Goal: Check status: Check status

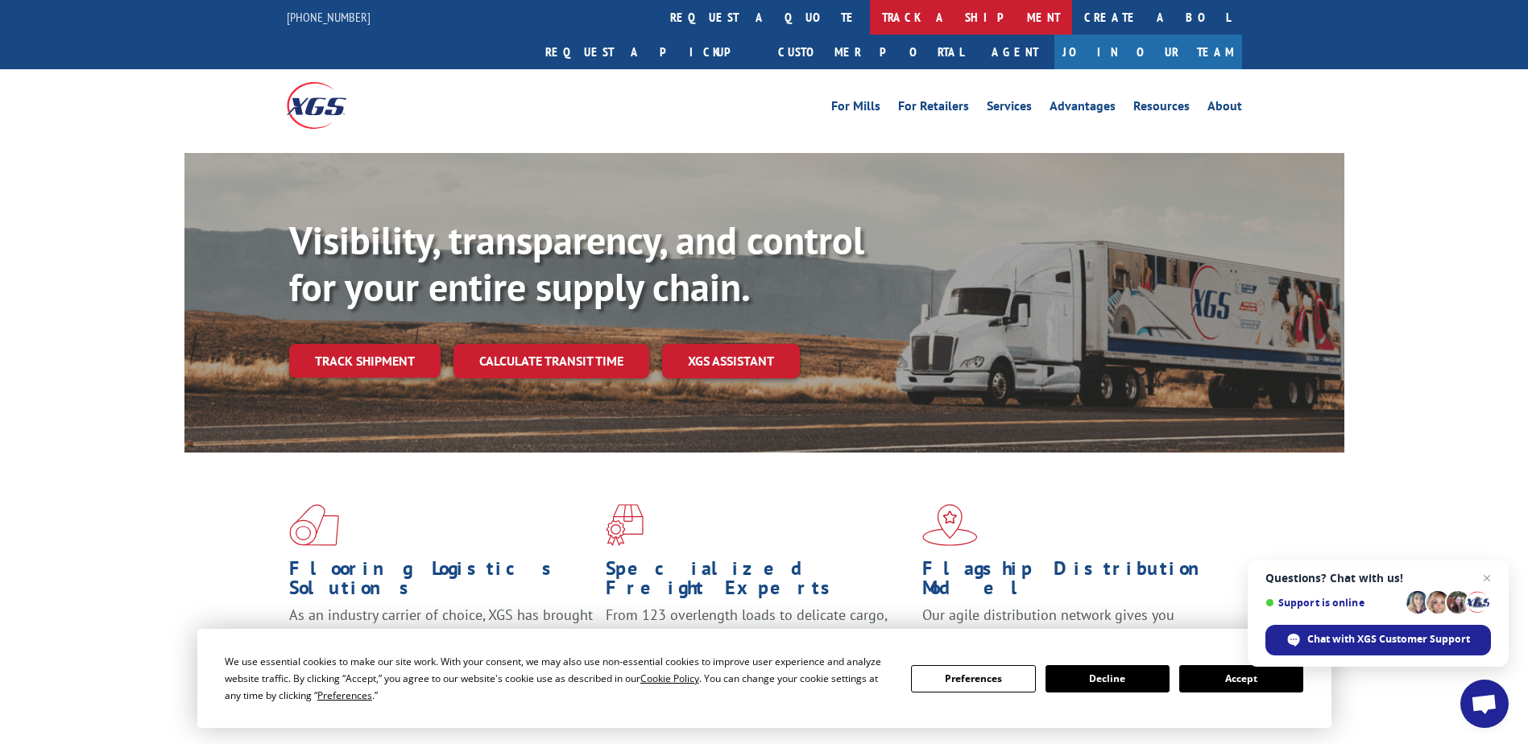
click at [870, 21] on link "track a shipment" at bounding box center [971, 17] width 202 height 35
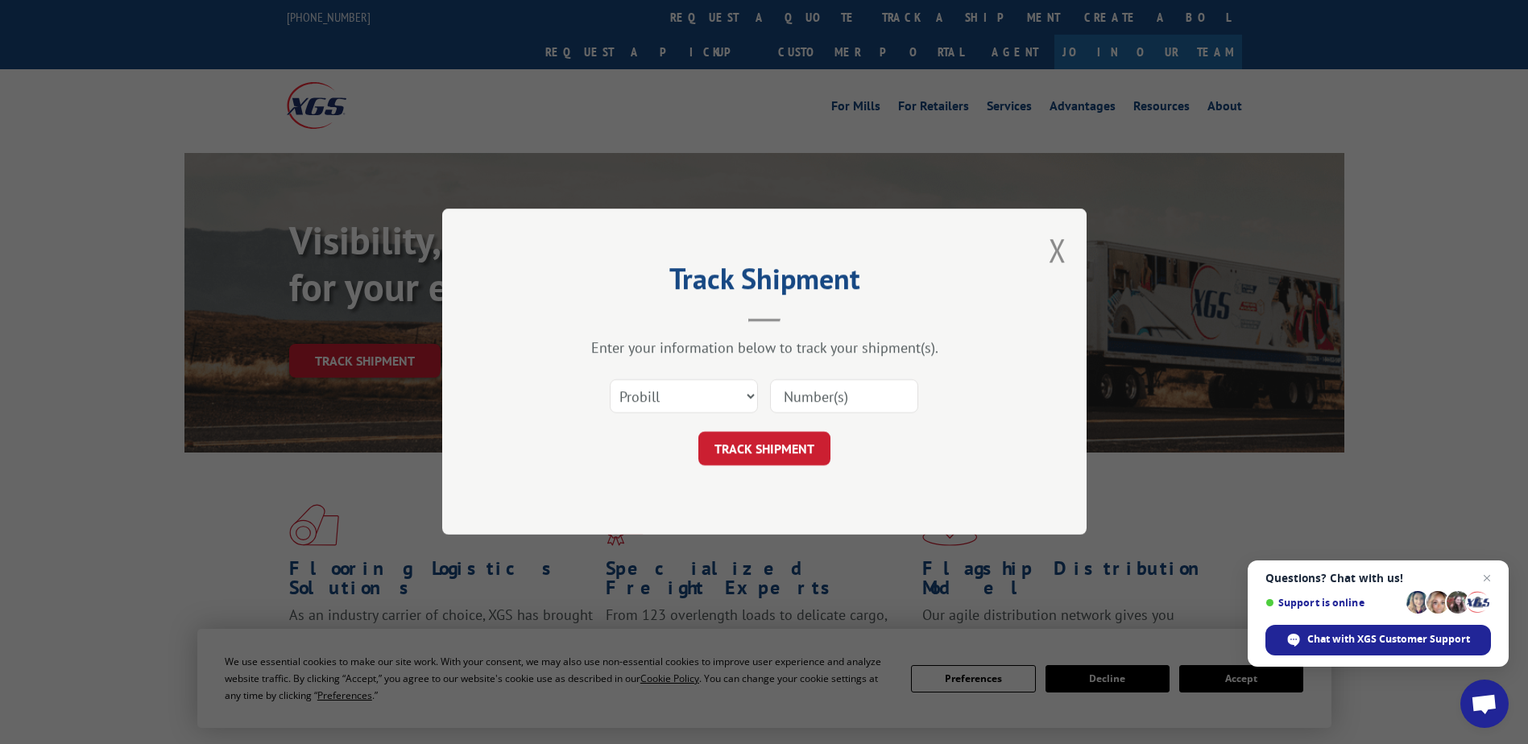
click at [809, 395] on input at bounding box center [844, 397] width 148 height 34
paste input "33634954"
type input "33634954"
click at [813, 453] on button "TRACK SHIPMENT" at bounding box center [764, 449] width 132 height 34
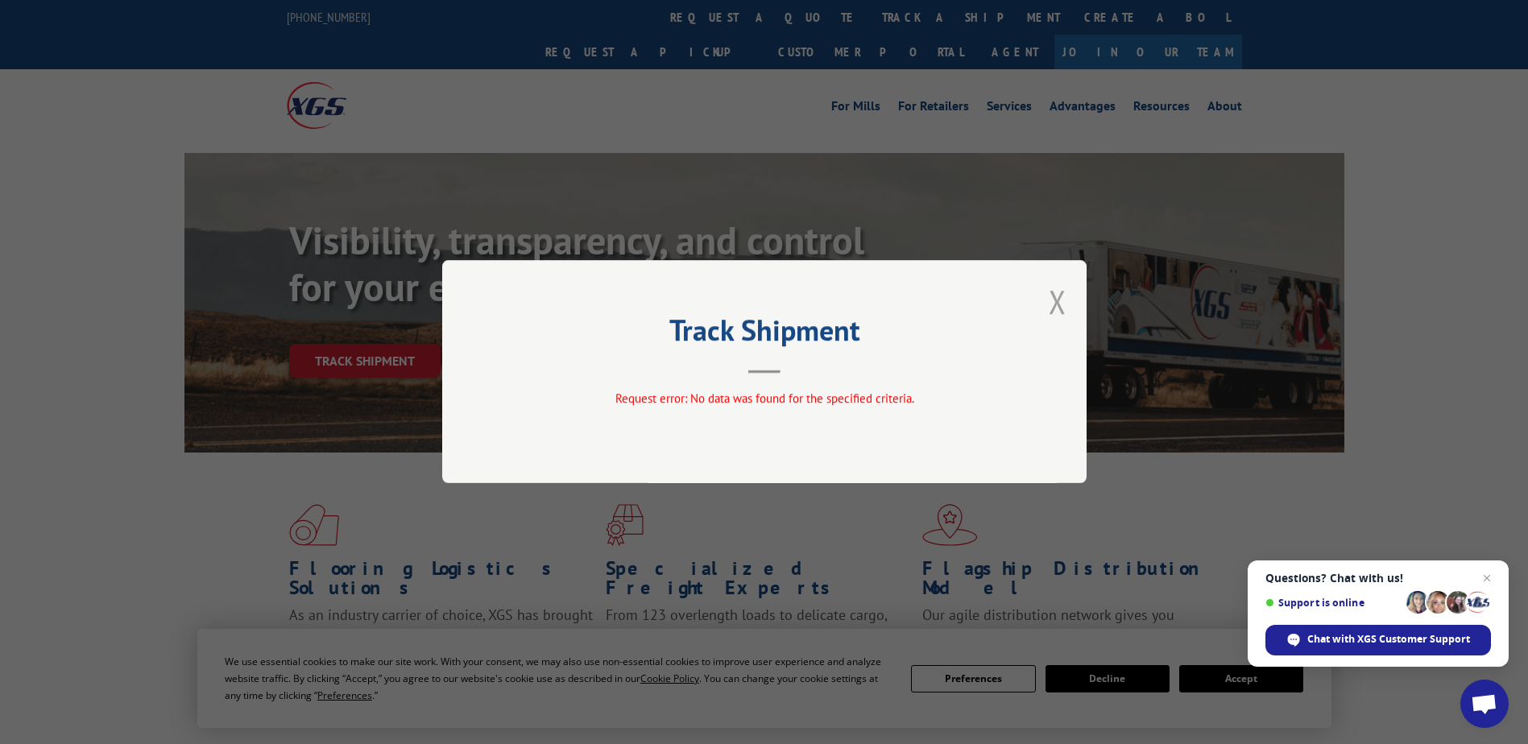
click at [1061, 301] on button "Close modal" at bounding box center [1058, 301] width 18 height 43
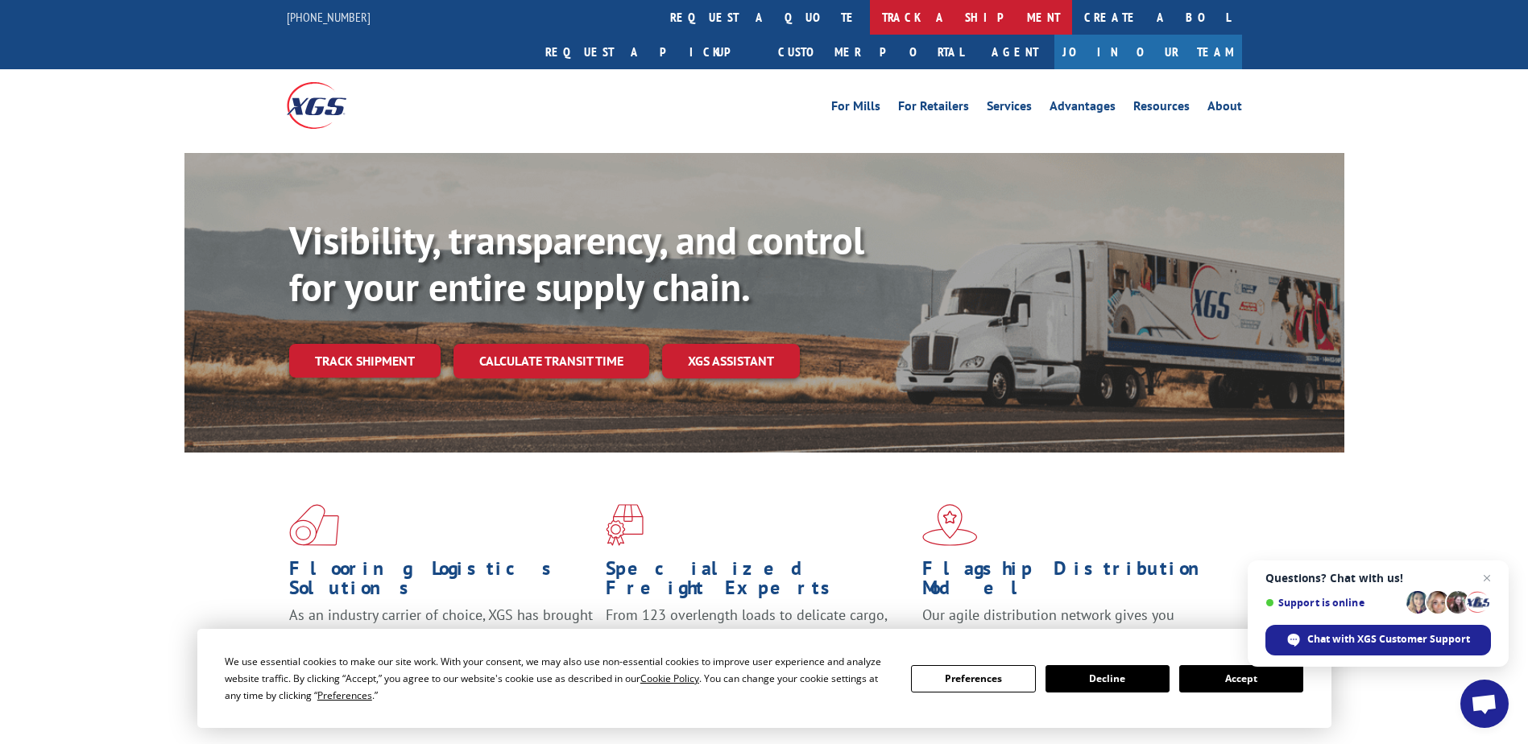
click at [870, 19] on link "track a shipment" at bounding box center [971, 17] width 202 height 35
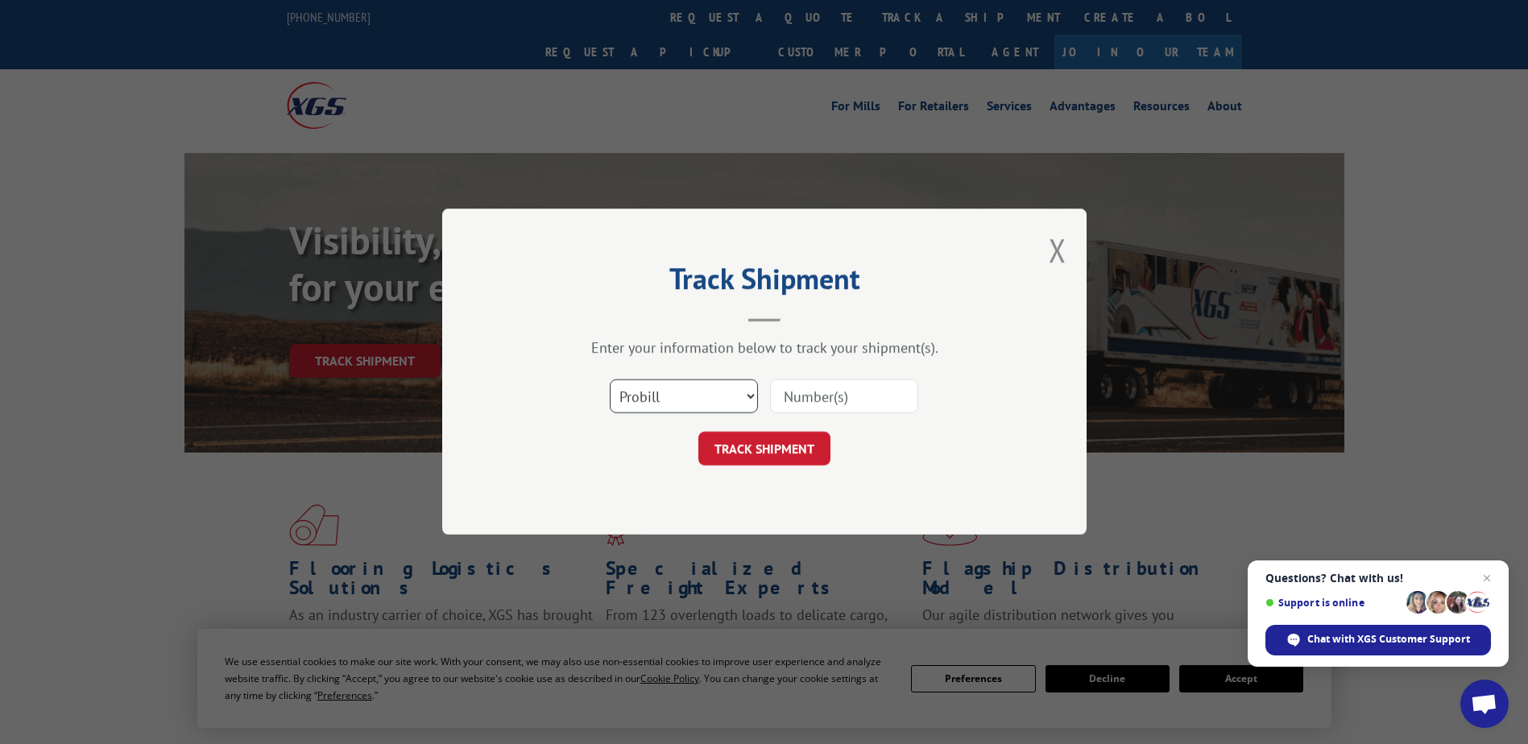
click at [700, 400] on select "Select category... Probill BOL PO" at bounding box center [684, 397] width 148 height 34
select select "bol"
click at [610, 380] on select "Select category... Probill BOL PO" at bounding box center [684, 397] width 148 height 34
click at [820, 391] on input at bounding box center [844, 397] width 148 height 34
paste input "33634954"
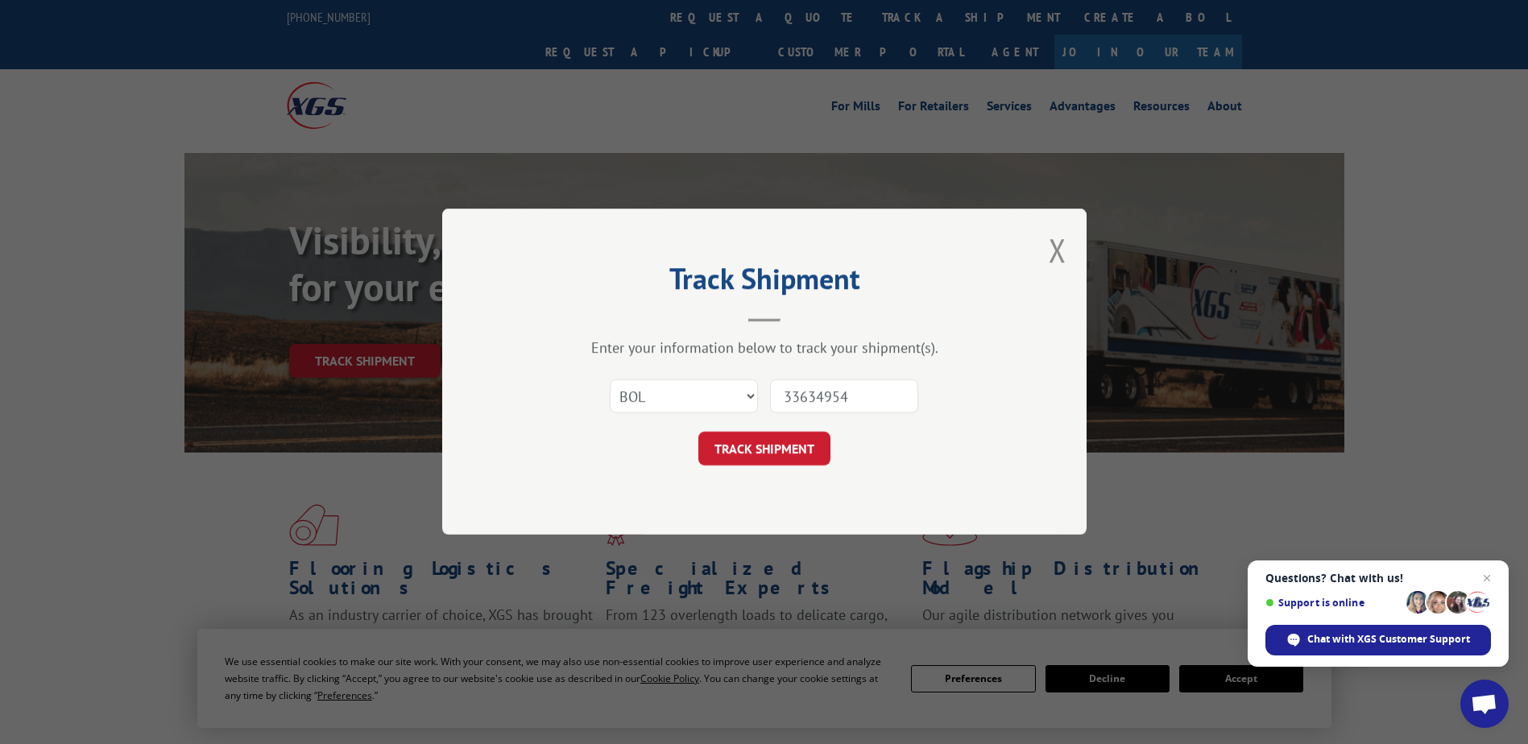
type input "33634954"
drag, startPoint x: 779, startPoint y: 475, endPoint x: 774, endPoint y: 461, distance: 15.3
click at [778, 474] on div "Track Shipment Enter your information below to track your shipment(s). Select c…" at bounding box center [764, 372] width 644 height 326
click at [773, 458] on button "TRACK SHIPMENT" at bounding box center [764, 449] width 132 height 34
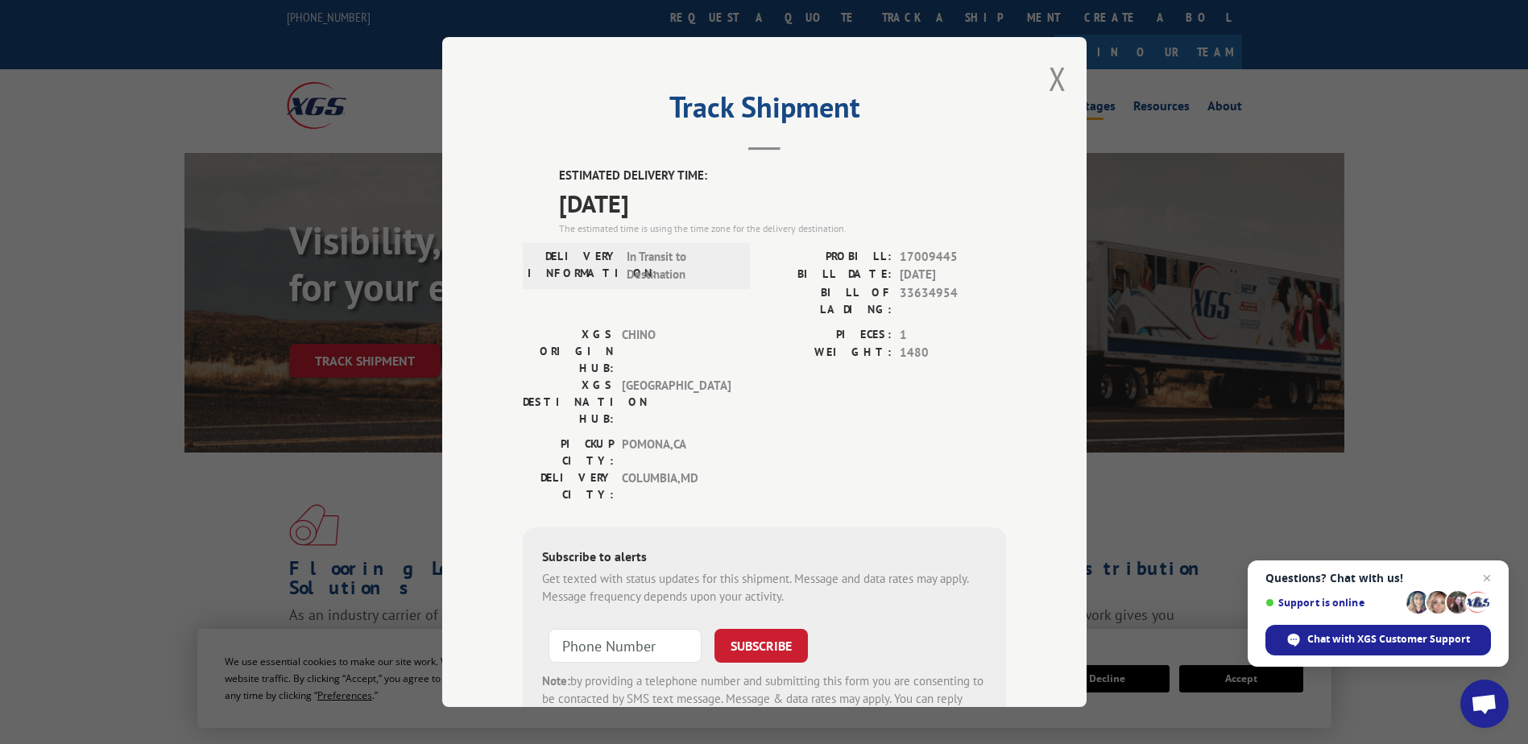
click at [1053, 80] on button "Close modal" at bounding box center [1058, 78] width 18 height 43
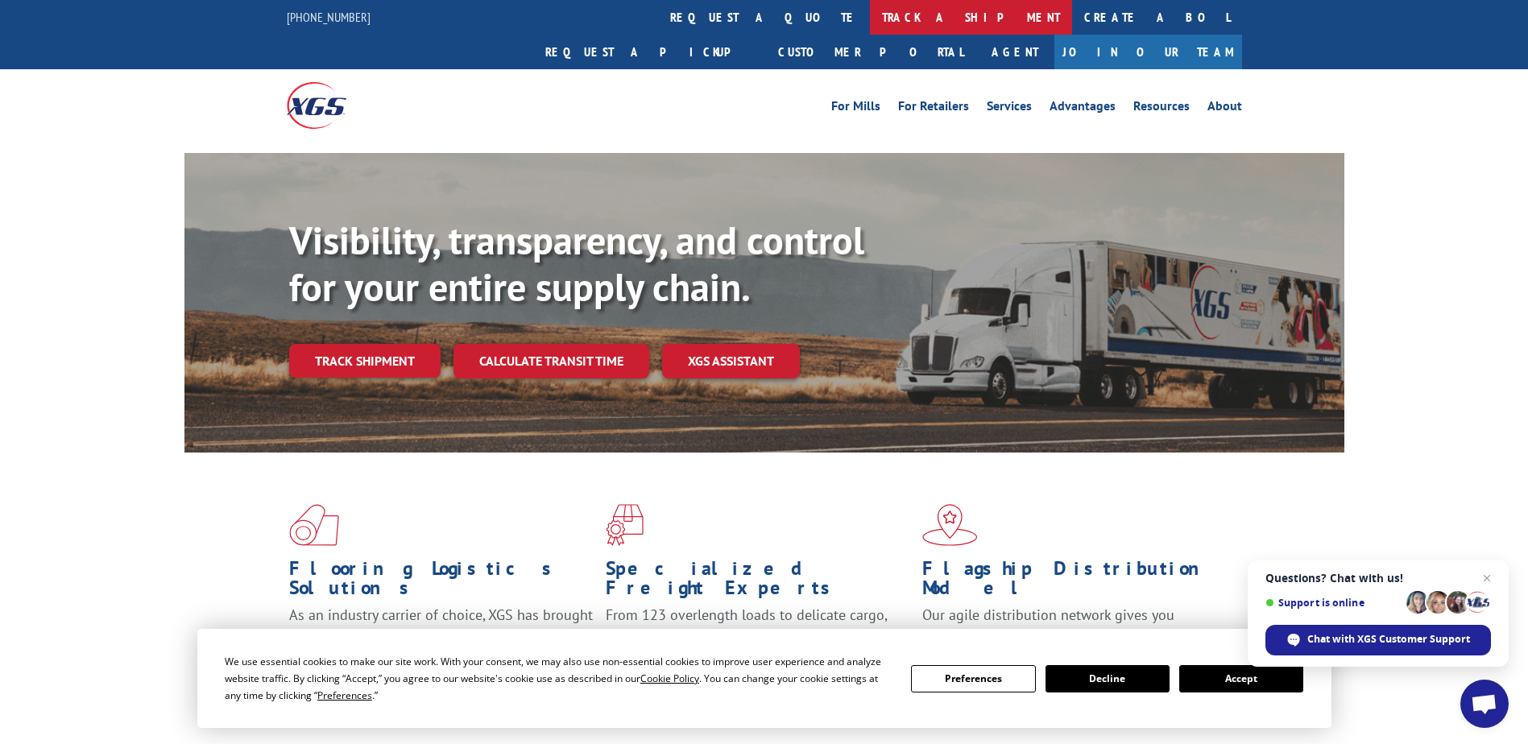
click at [870, 13] on link "track a shipment" at bounding box center [971, 17] width 202 height 35
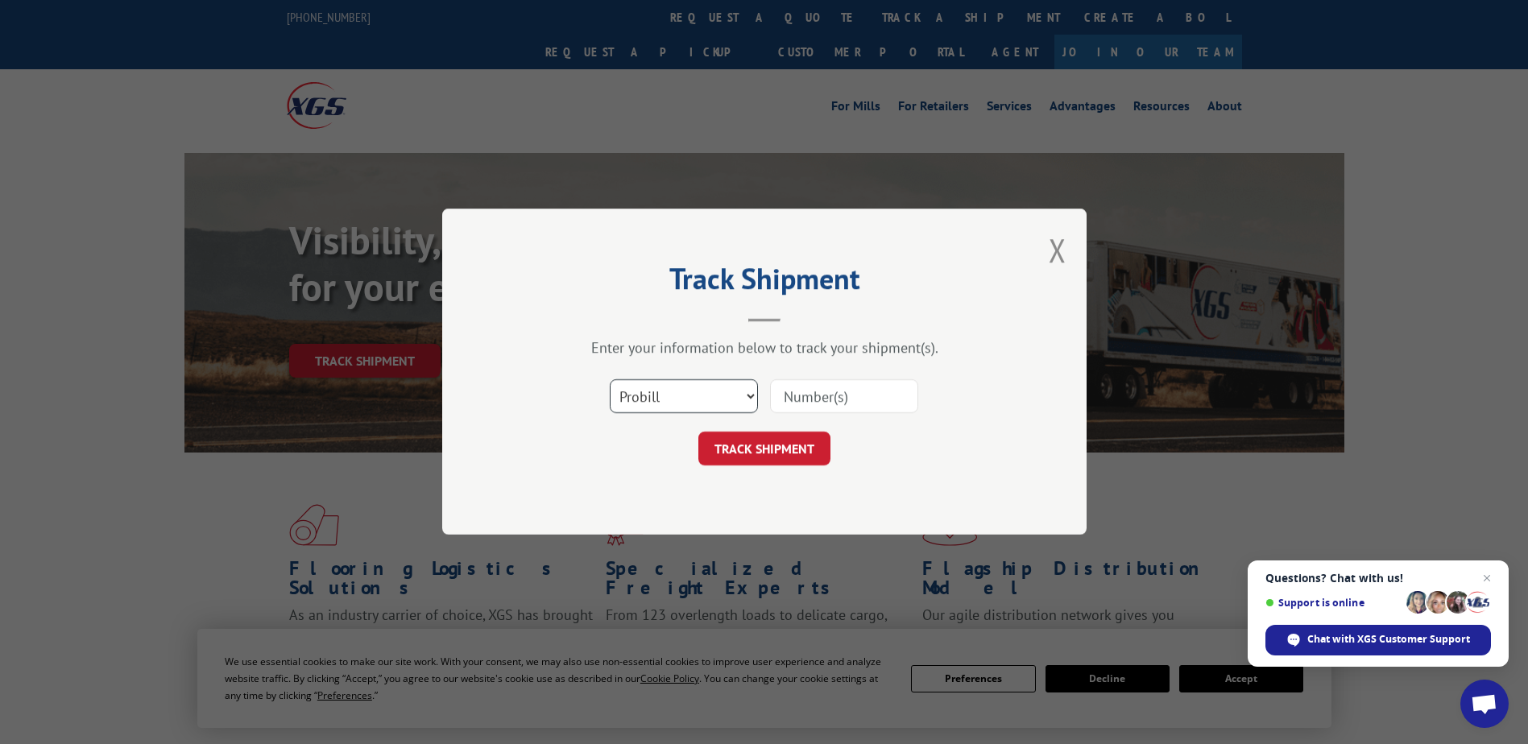
click at [739, 392] on select "Select category... Probill BOL PO" at bounding box center [684, 397] width 148 height 34
select select "bol"
click at [610, 380] on select "Select category... Probill BOL PO" at bounding box center [684, 397] width 148 height 34
click at [801, 405] on input at bounding box center [844, 397] width 148 height 34
type input "33634954"
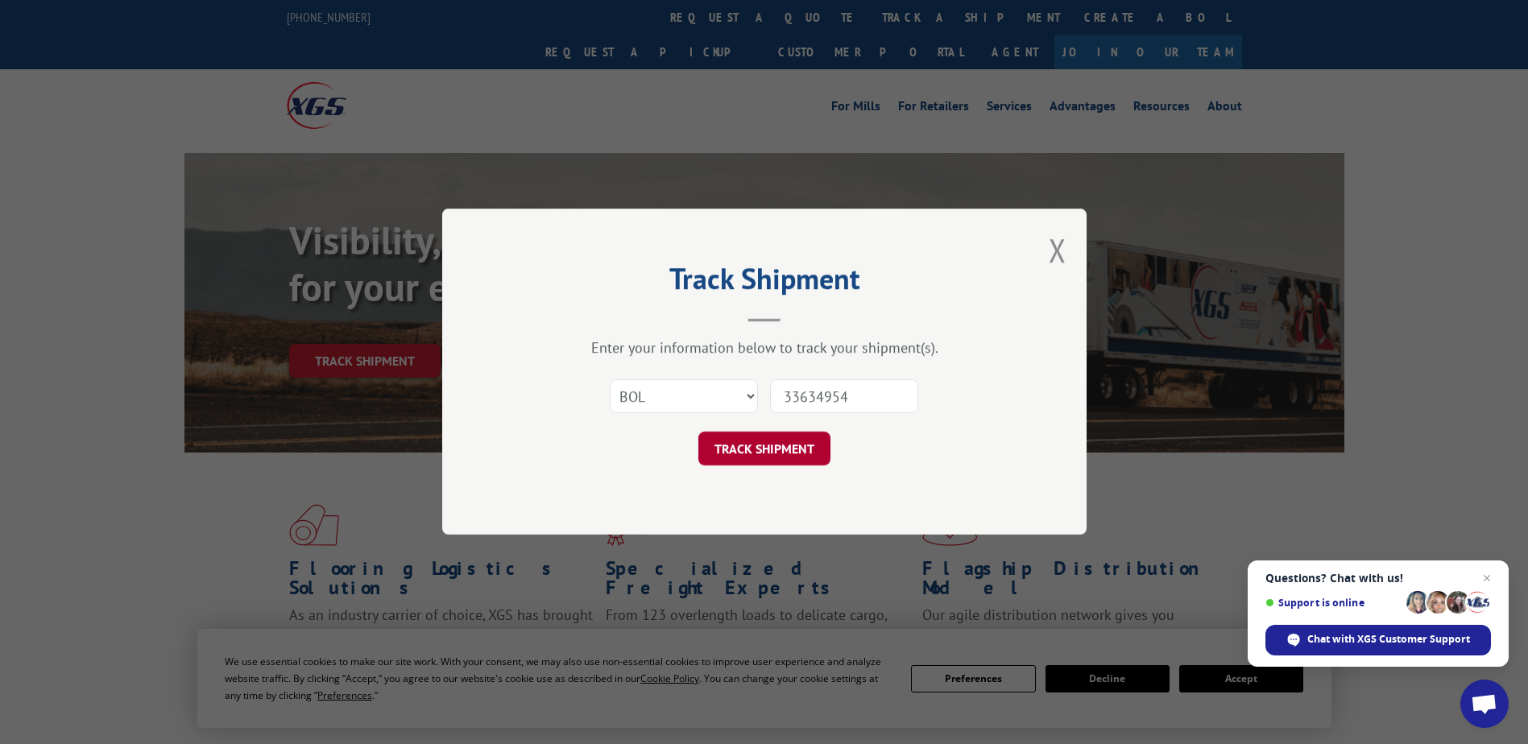
click at [738, 443] on button "TRACK SHIPMENT" at bounding box center [764, 449] width 132 height 34
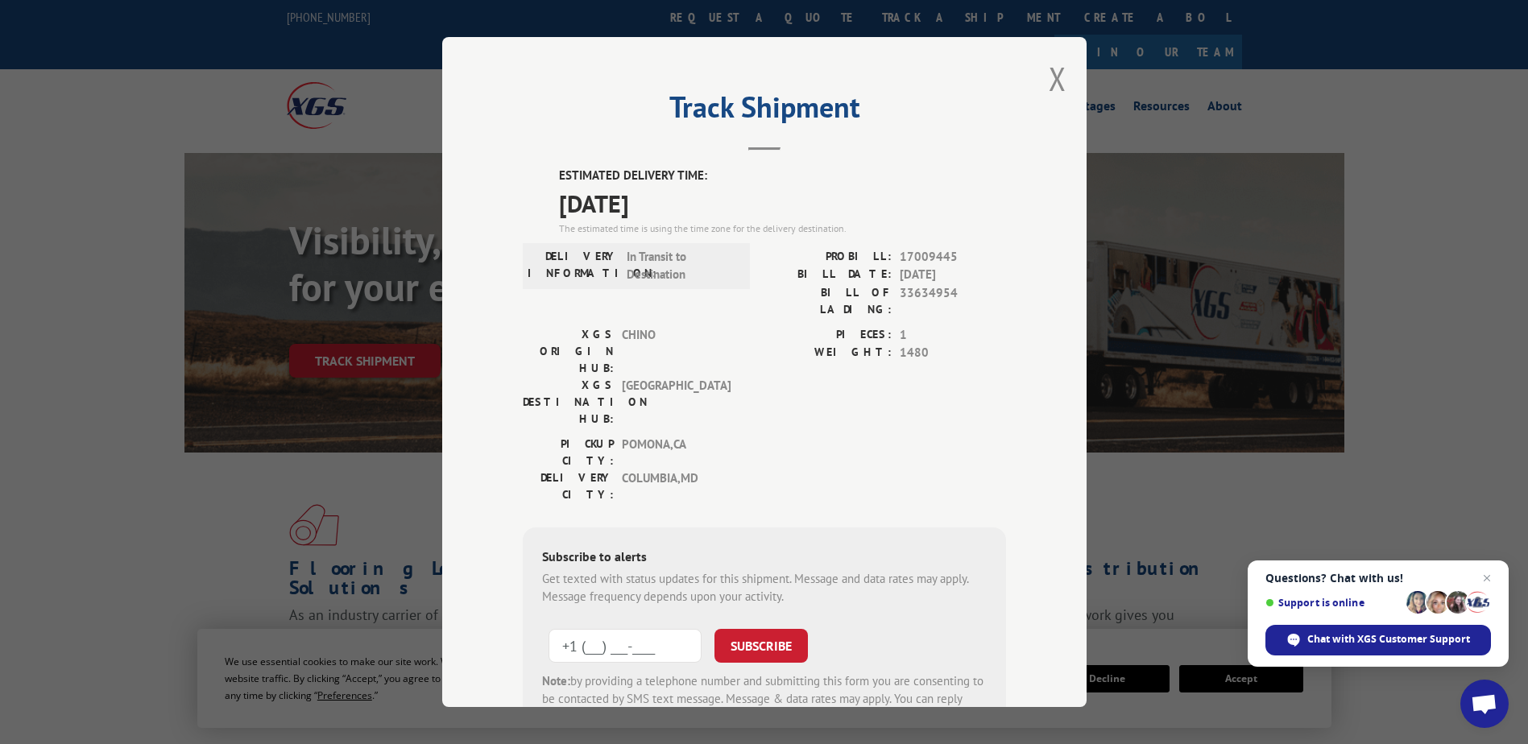
click at [608, 629] on input "+1 (___) ___-____" at bounding box center [624, 646] width 153 height 34
type input "[PHONE_NUMBER]"
click at [780, 629] on button "SUBSCRIBE" at bounding box center [760, 646] width 93 height 34
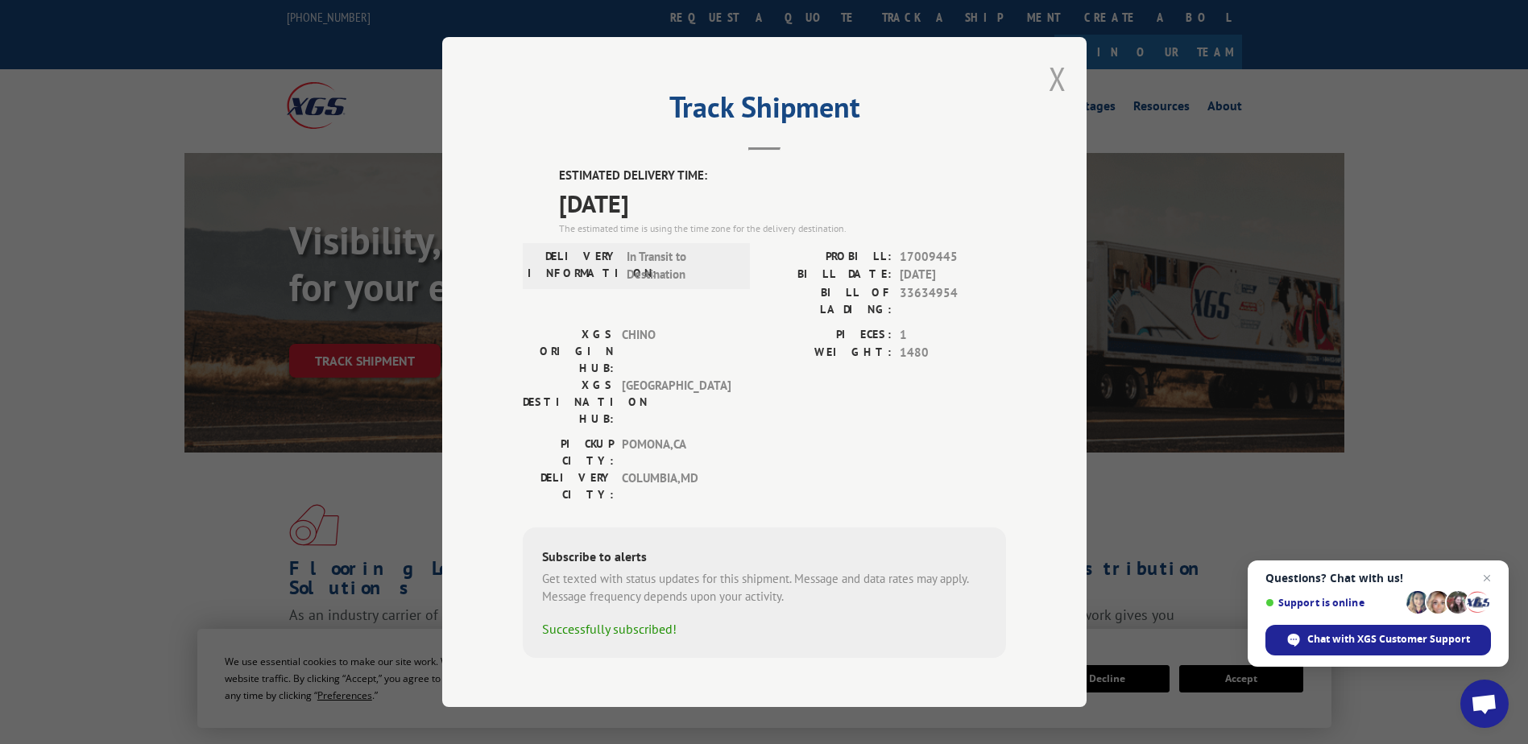
click at [1060, 92] on button "Close modal" at bounding box center [1058, 78] width 18 height 43
